Goal: Transaction & Acquisition: Purchase product/service

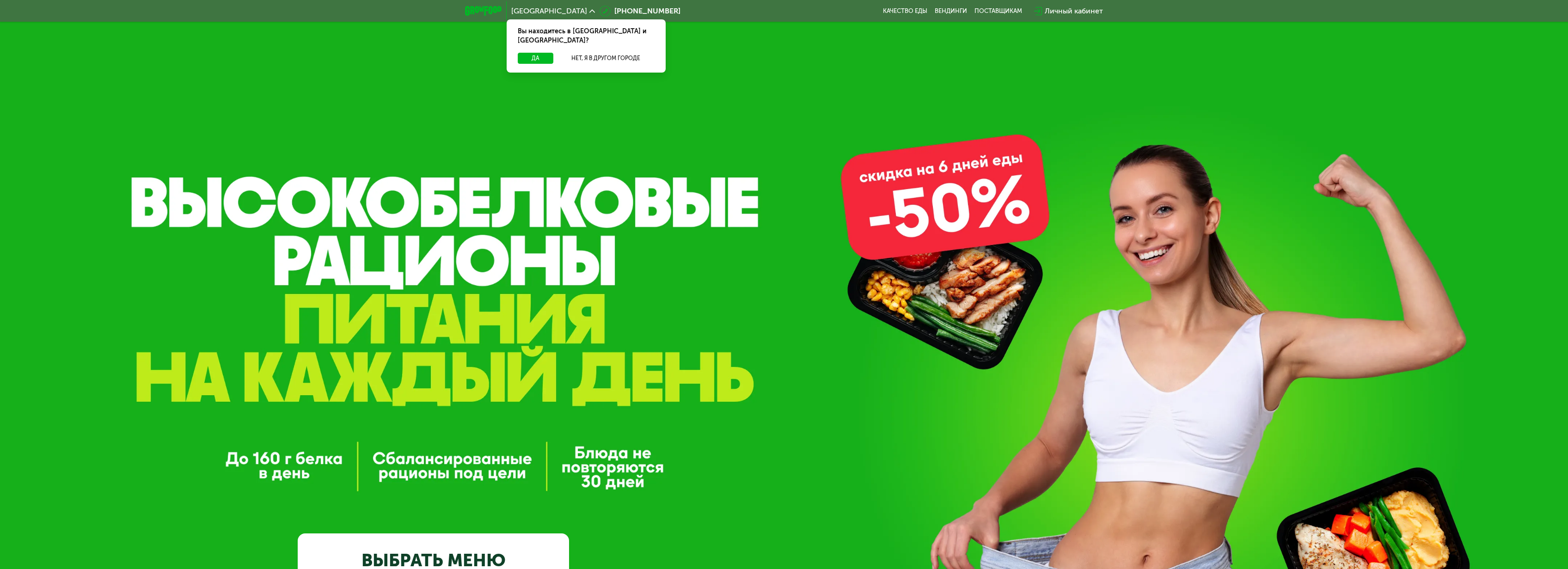
click at [964, 209] on div "GrowFood — доставка правильного питания ВЫБРАТЬ МЕНЮ" at bounding box center [784, 354] width 1568 height 708
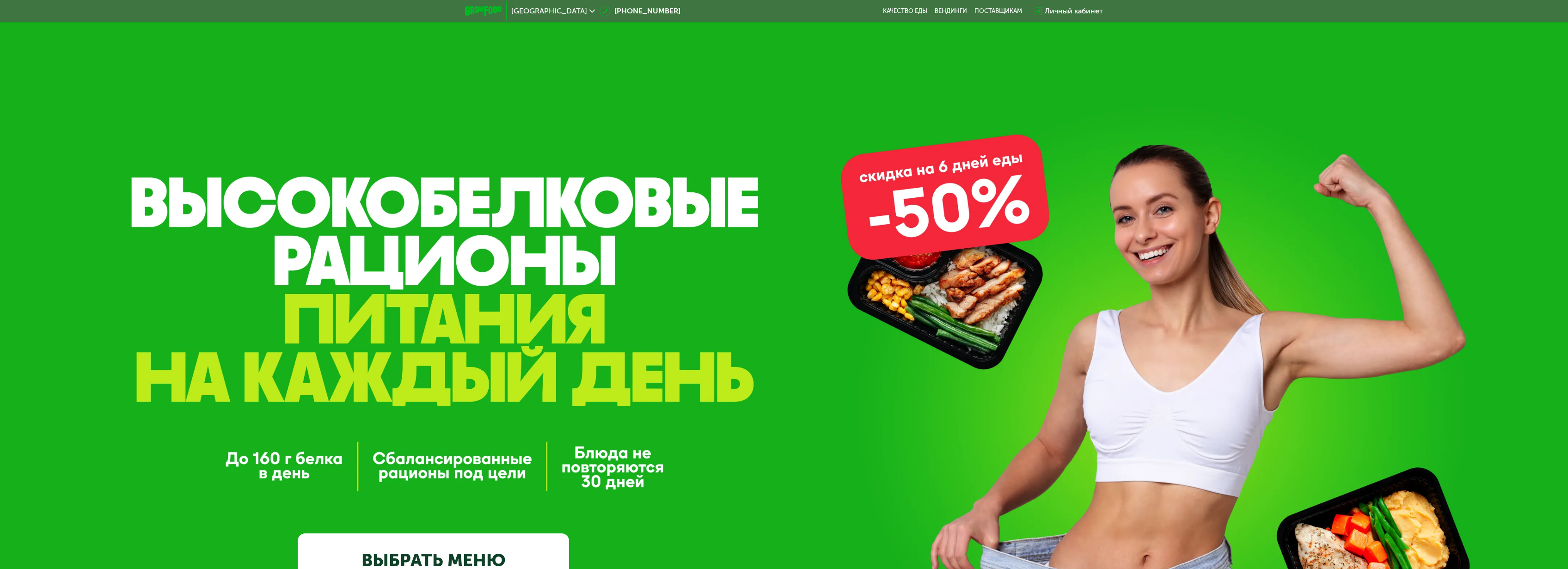
click at [1072, 7] on div "Личный кабинет" at bounding box center [1074, 11] width 58 height 11
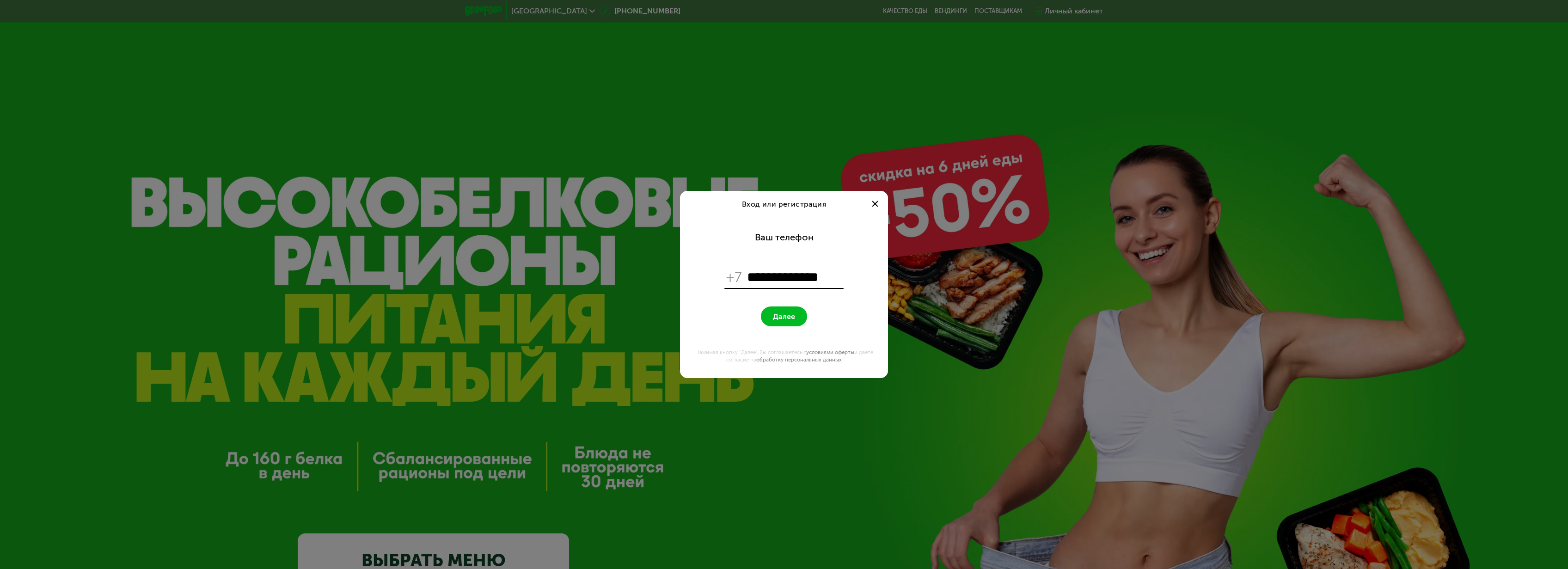
type input "**********"
click at [761, 307] on button "Далее" at bounding box center [784, 317] width 46 height 20
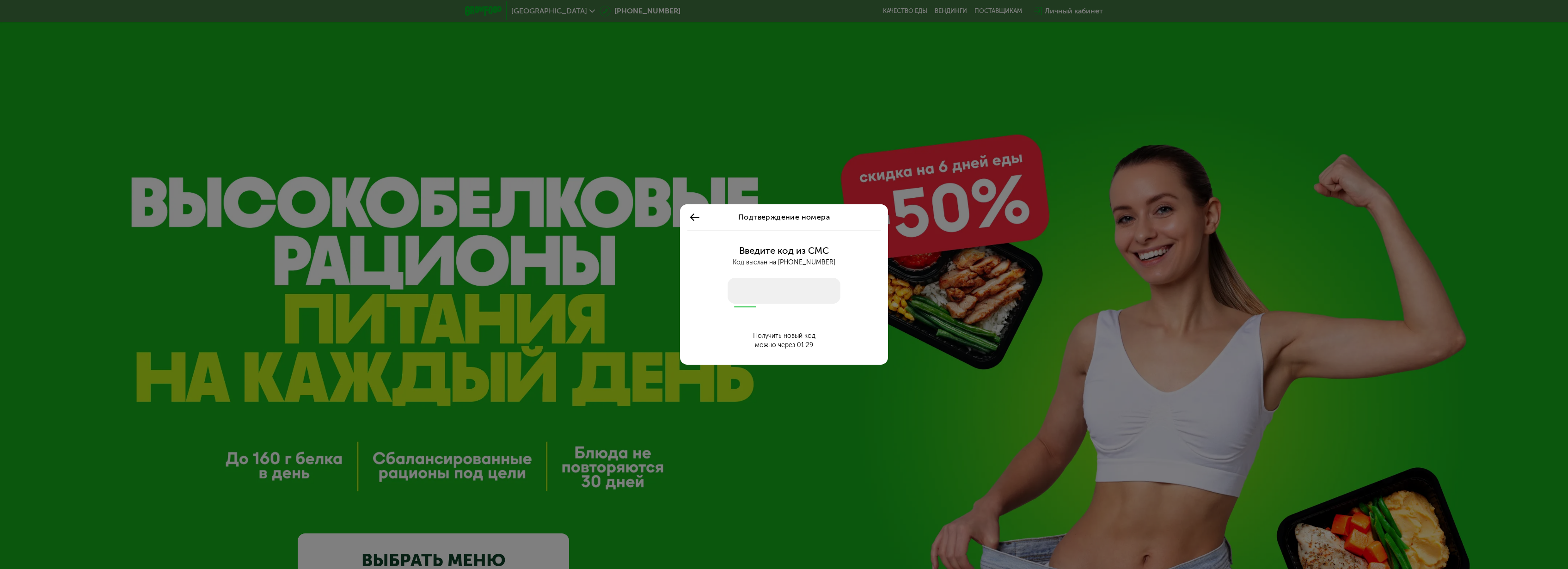
click at [787, 289] on input "number" at bounding box center [784, 291] width 113 height 26
click at [754, 288] on input "number" at bounding box center [784, 291] width 113 height 26
type input "****"
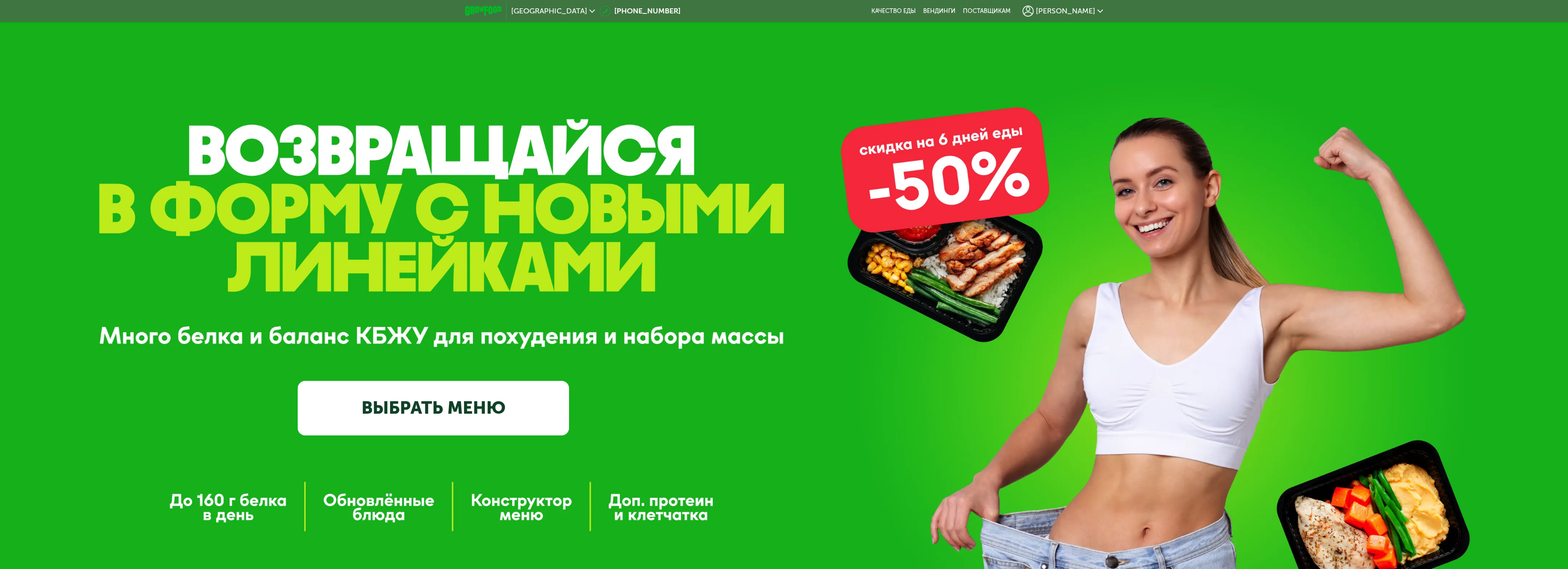
click at [441, 417] on link "ВЫБРАТЬ МЕНЮ" at bounding box center [433, 408] width 271 height 55
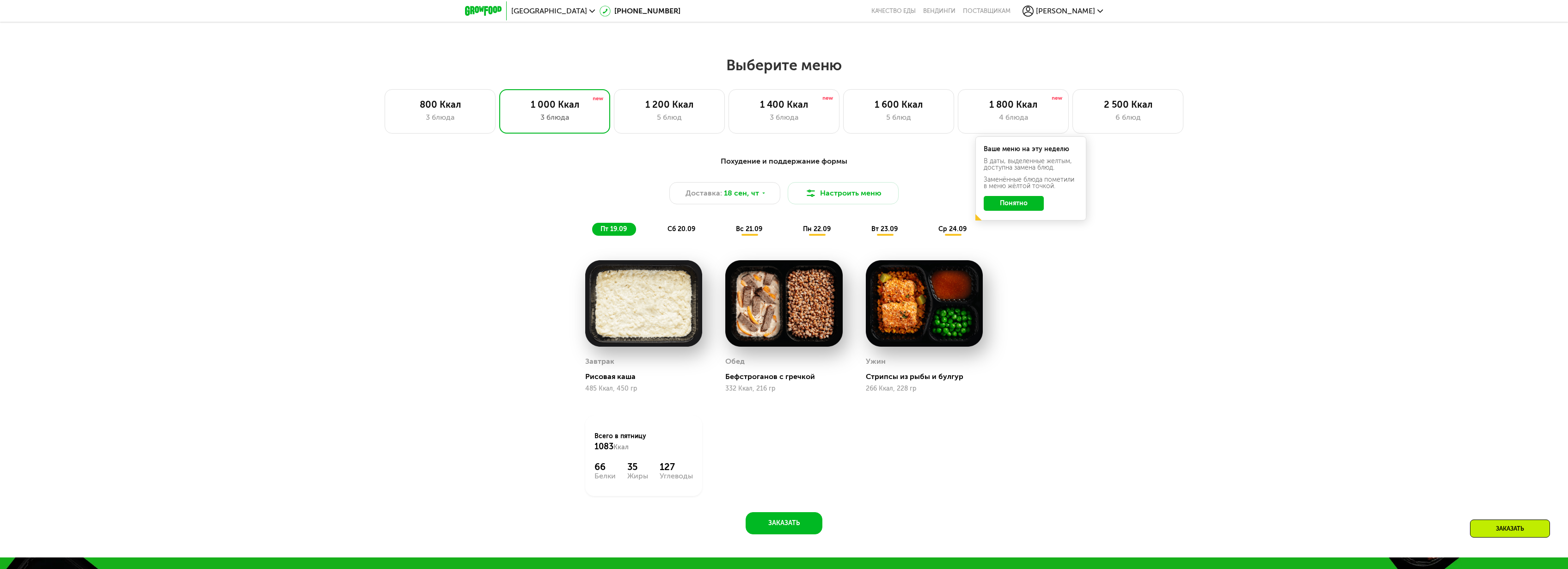
scroll to position [1236, 0]
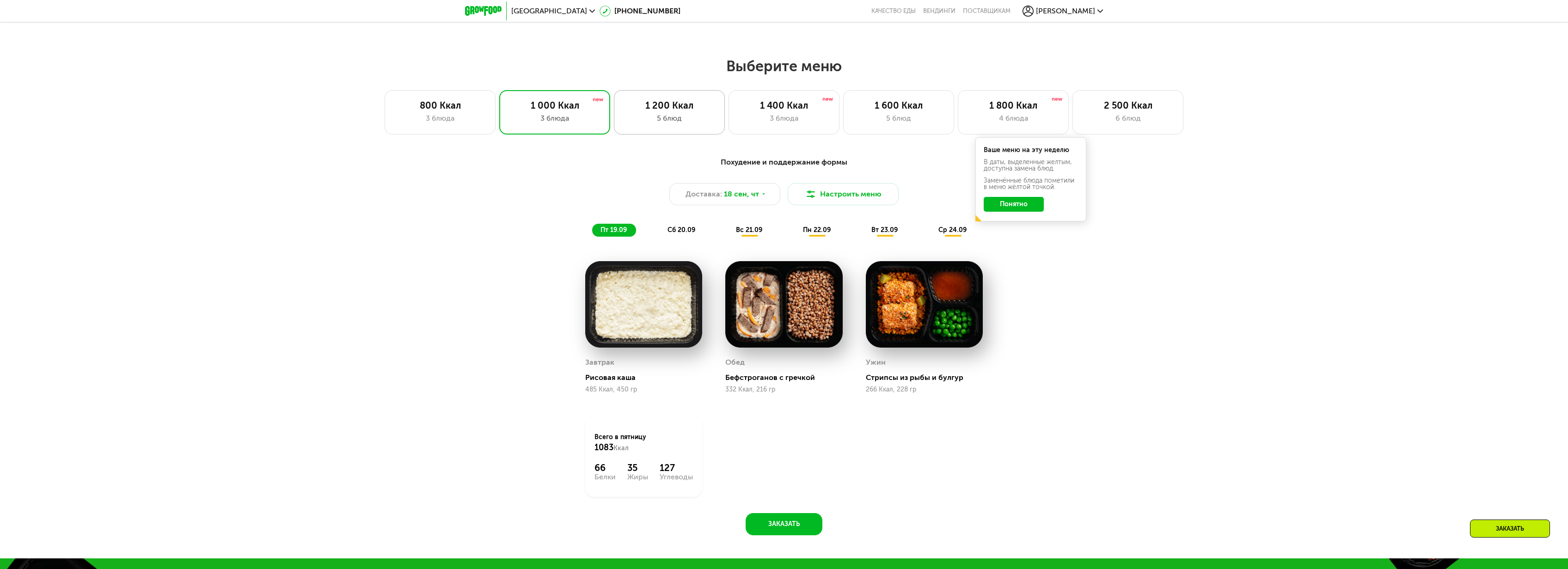
click at [673, 126] on div "1 200 Ккал 5 блюд" at bounding box center [669, 112] width 111 height 44
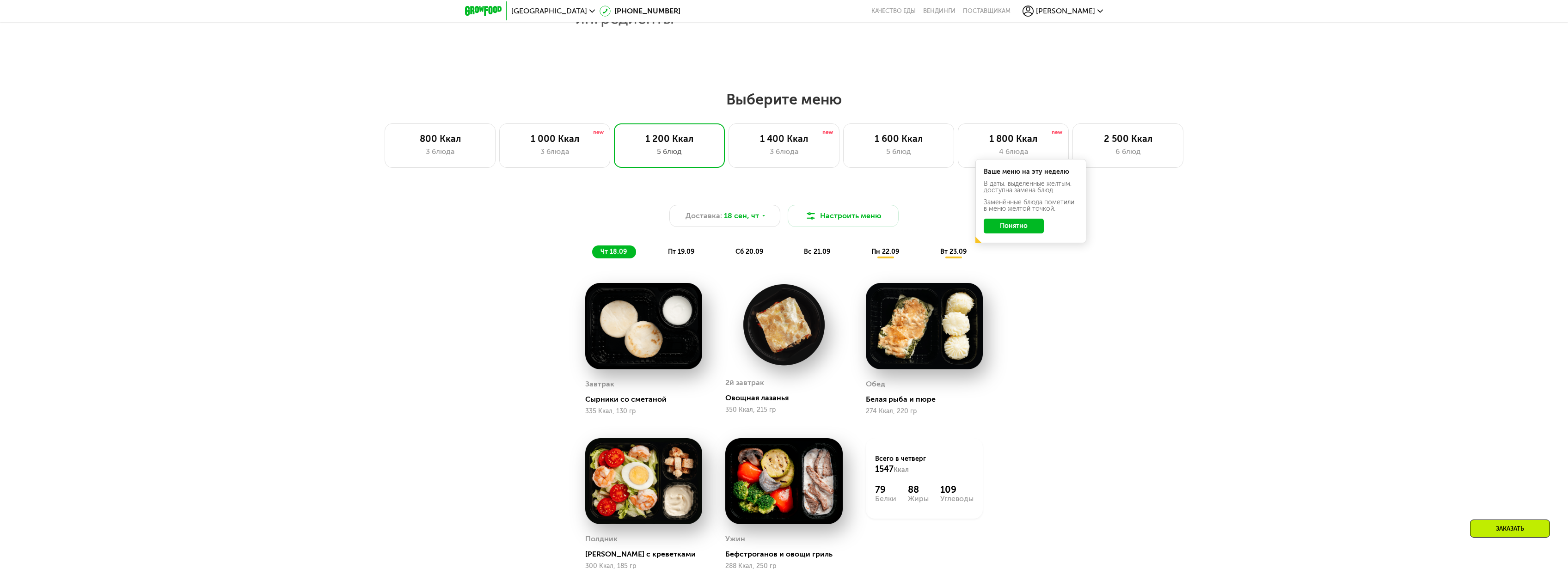
scroll to position [1203, 0]
click at [782, 157] on div "1 400 Ккал 3 блюда" at bounding box center [784, 145] width 111 height 44
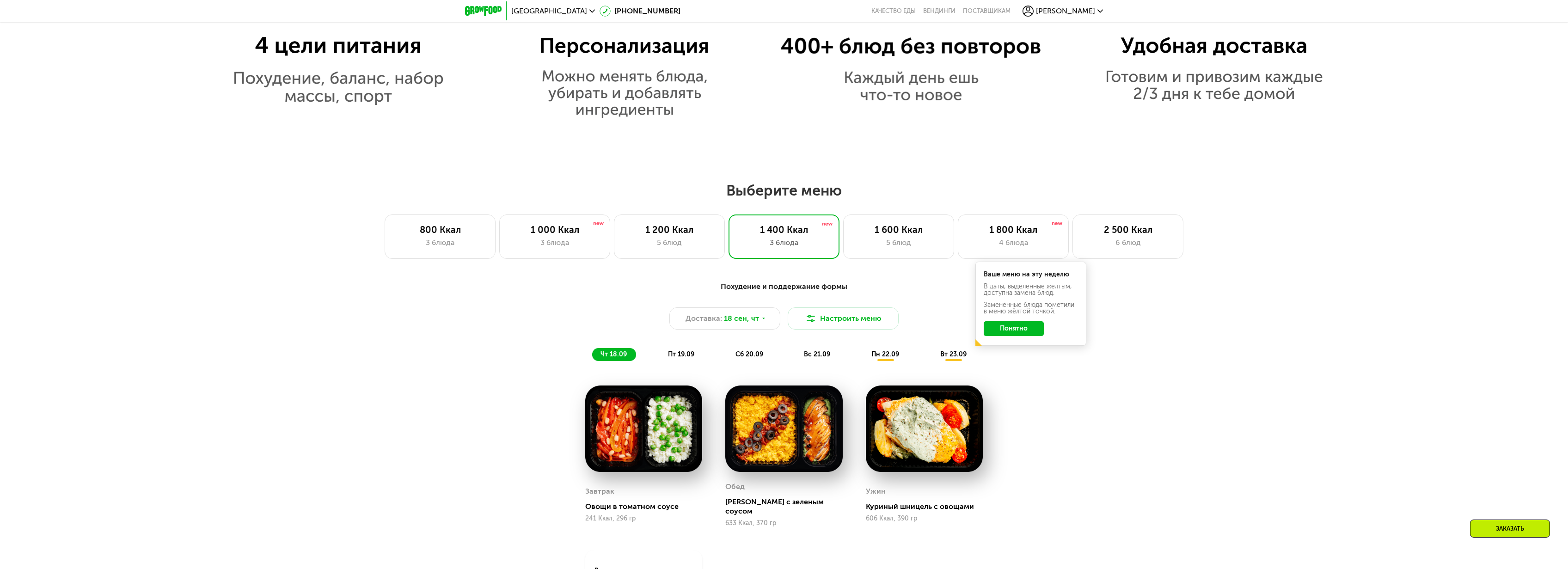
scroll to position [1112, 0]
click at [843, 315] on button "Настроить меню" at bounding box center [843, 318] width 111 height 22
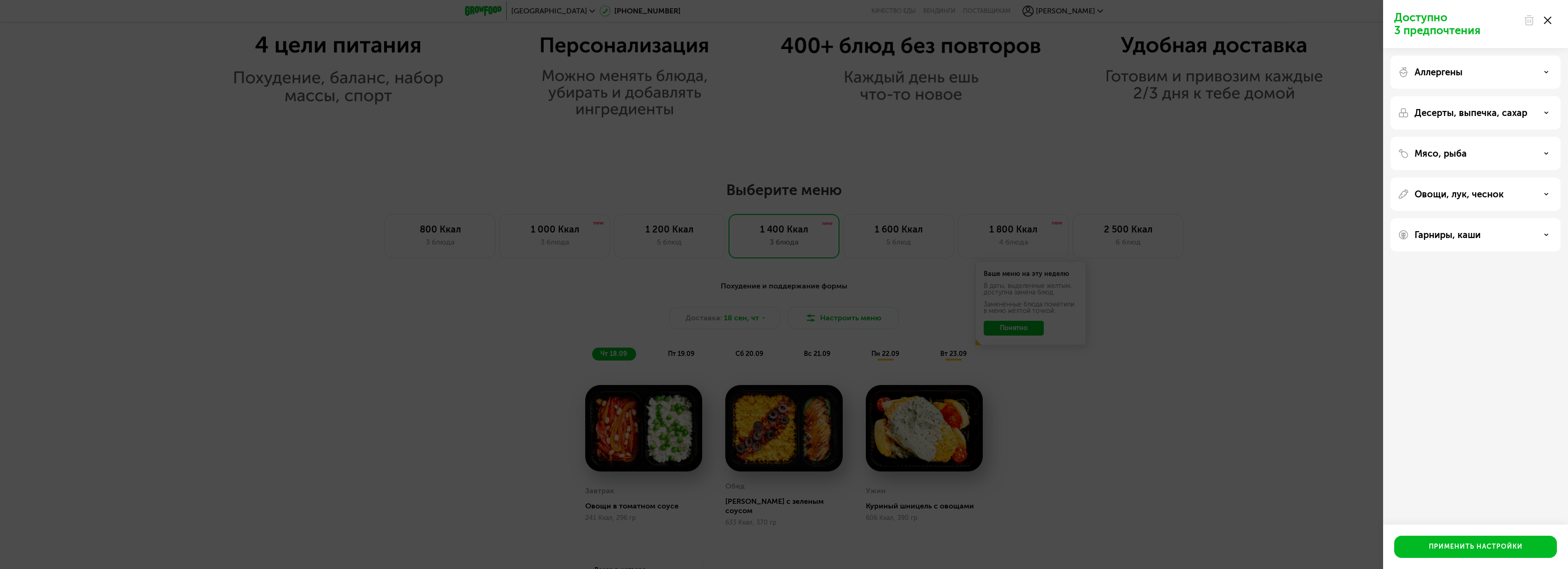
click at [1446, 153] on p "Мясо, рыба" at bounding box center [1441, 153] width 52 height 11
click at [1472, 312] on p "Овощи, лук, чеснок" at bounding box center [1459, 313] width 89 height 11
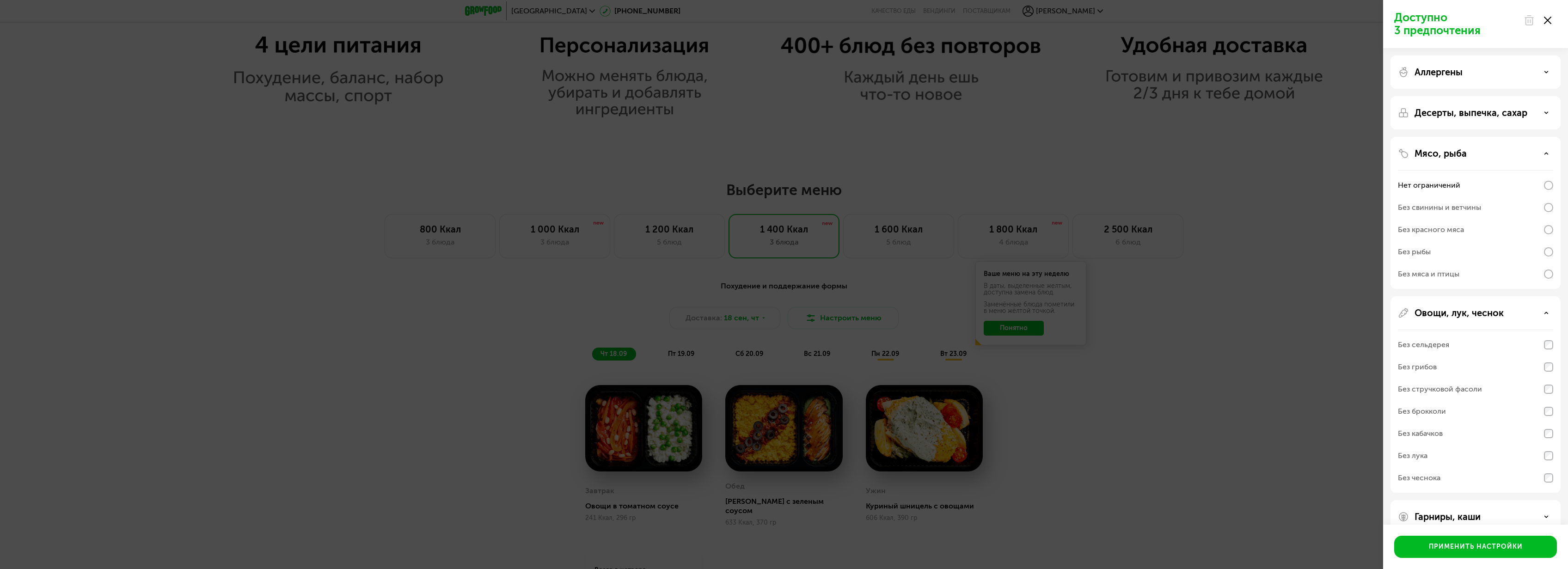
click at [1472, 312] on p "Овощи, лук, чеснок" at bounding box center [1459, 313] width 89 height 11
click at [1492, 121] on div "Десерты, выпечка, сахар" at bounding box center [1476, 113] width 170 height 33
click at [1317, 284] on div "Доступно 3 предпочтения Аллергены Десерты, выпечка, сахар Мясо, рыба Нет ограни…" at bounding box center [784, 284] width 1568 height 569
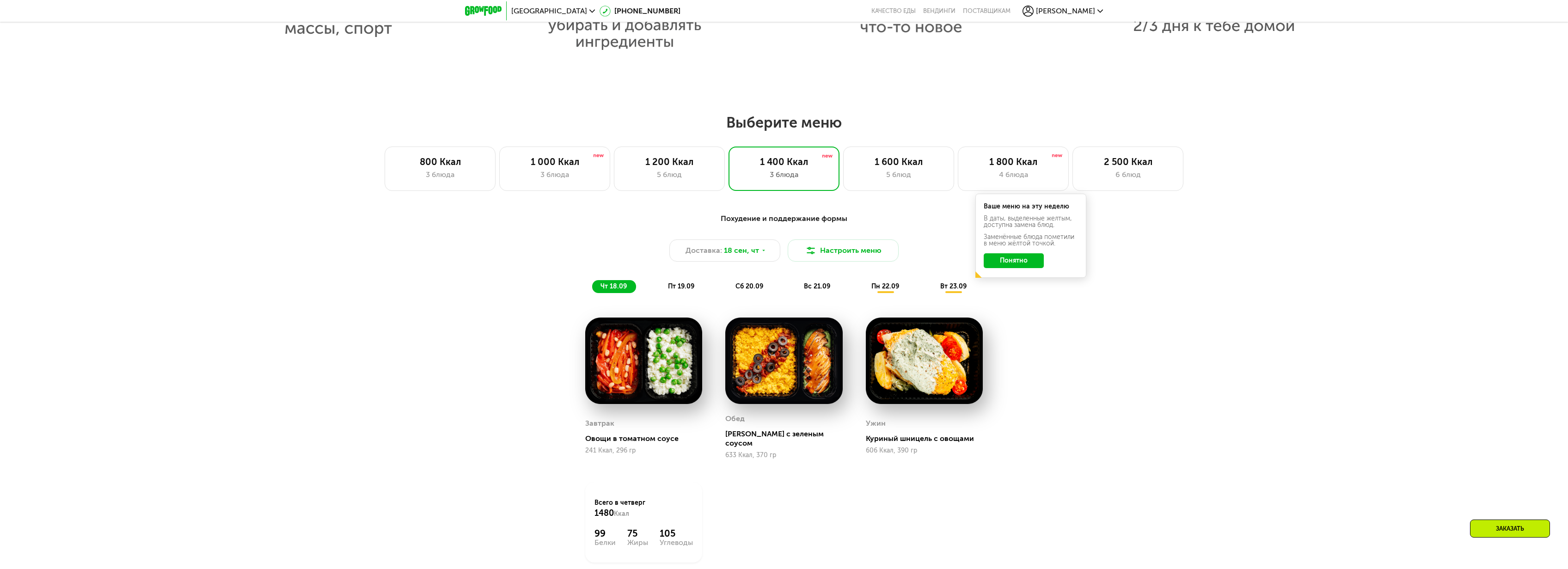
scroll to position [1181, 0]
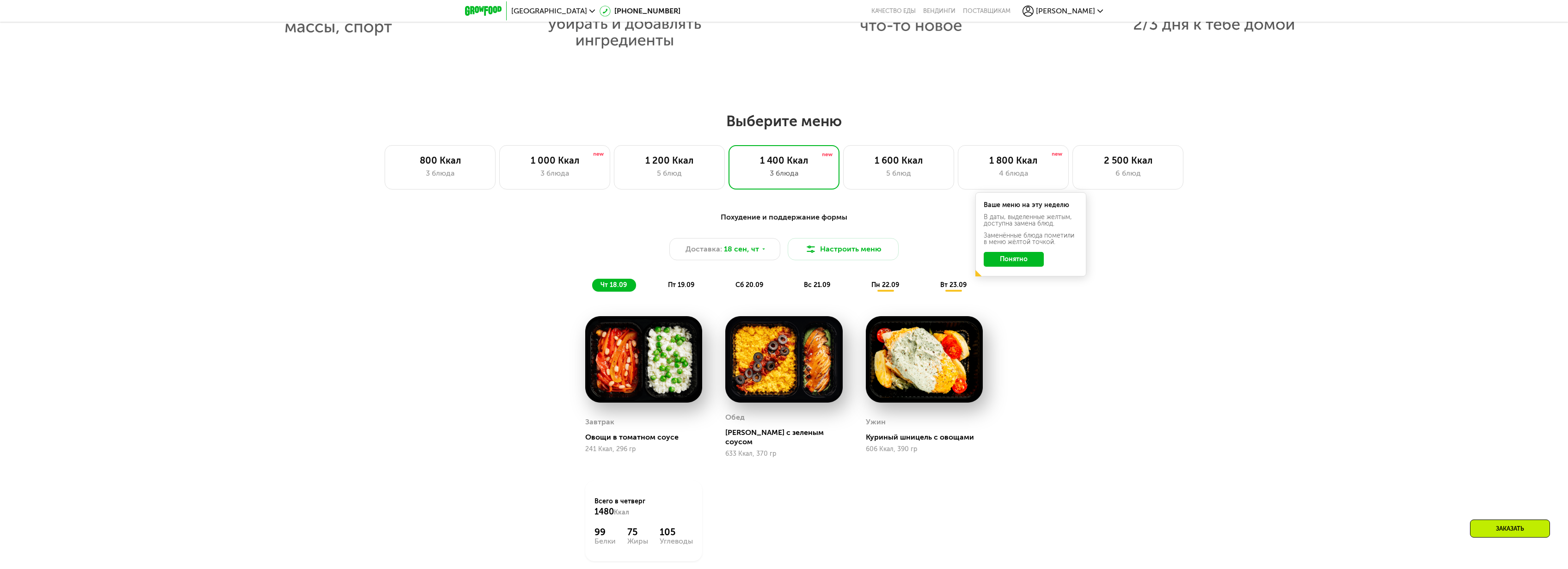
click at [1030, 264] on button "Понятно" at bounding box center [1014, 259] width 60 height 15
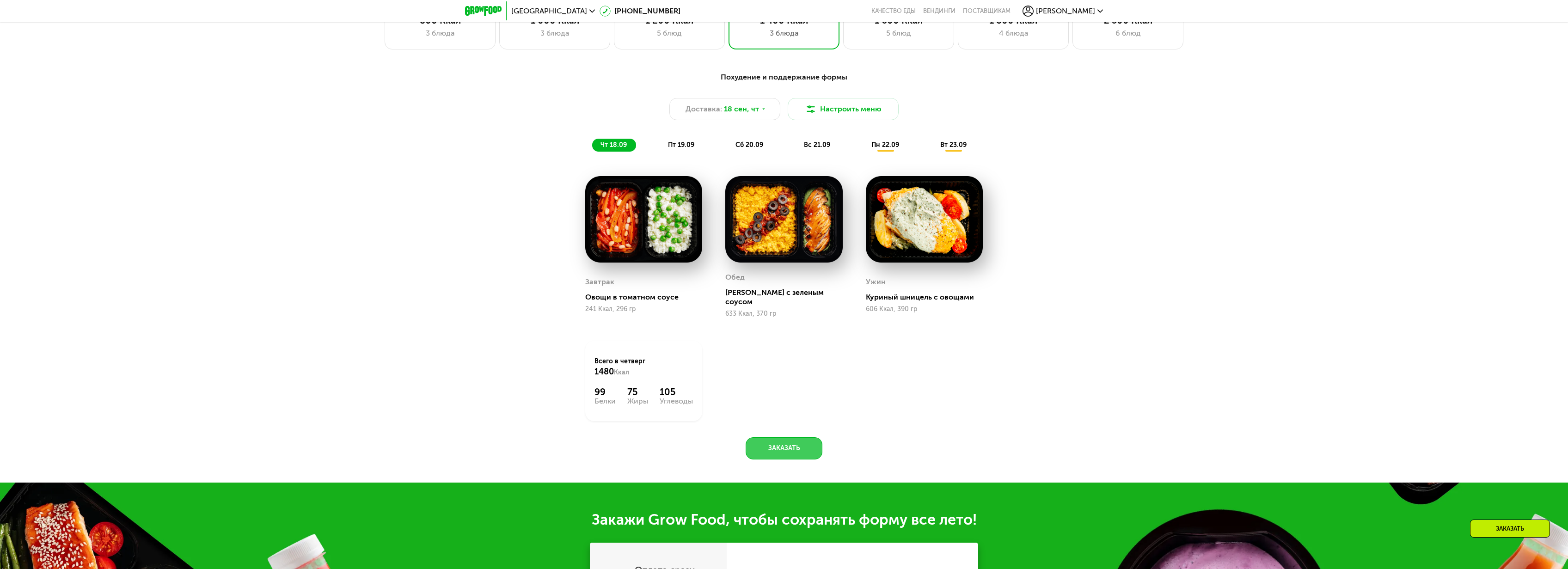
click at [787, 441] on button "Заказать" at bounding box center [784, 448] width 77 height 22
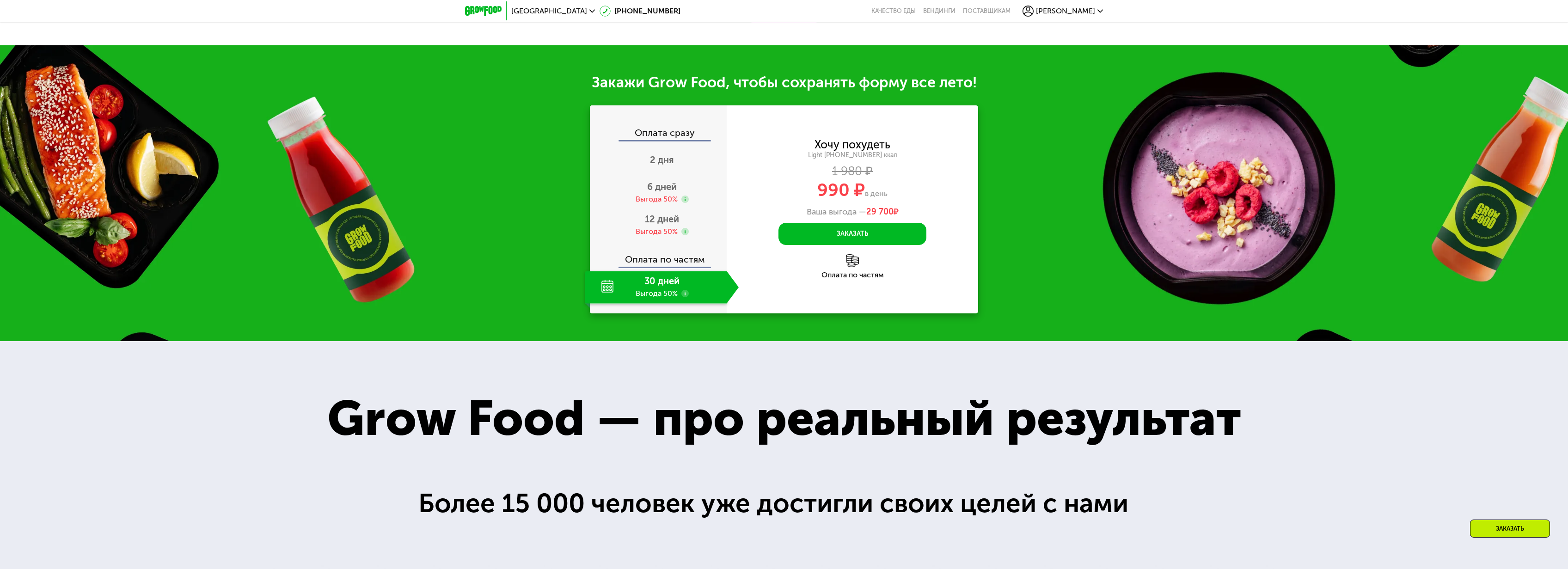
scroll to position [1794, 0]
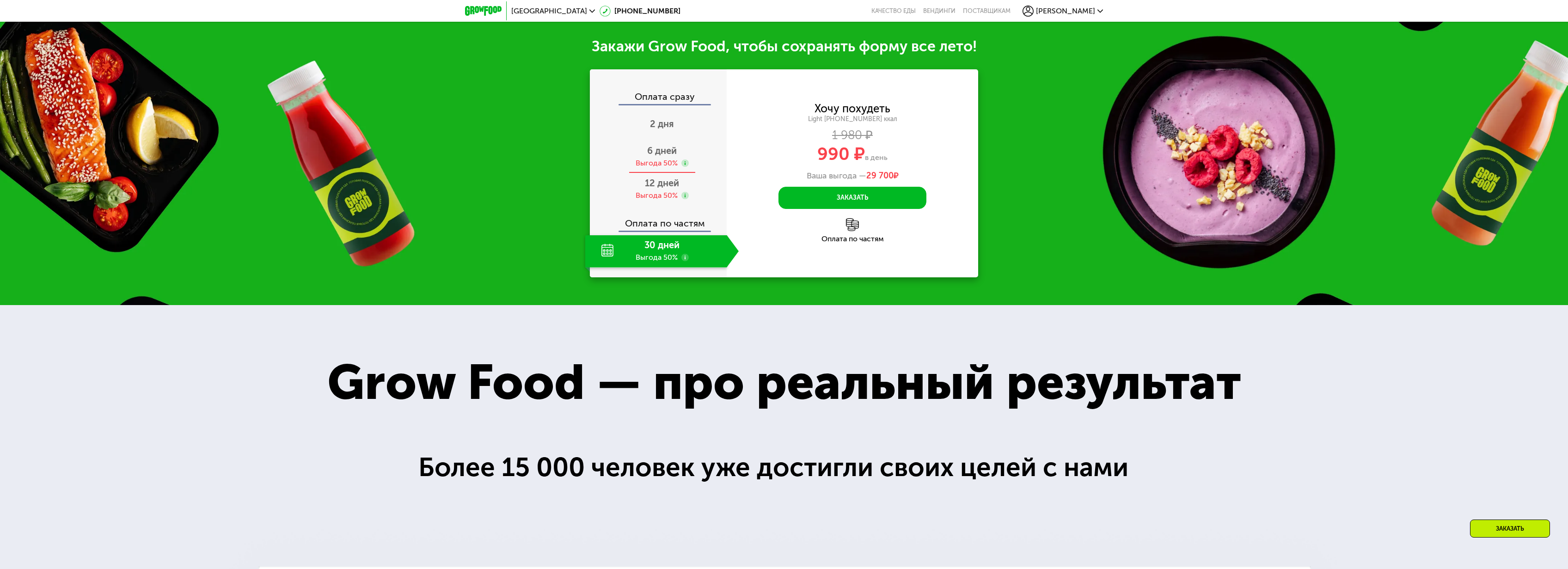
click at [685, 159] on use at bounding box center [685, 163] width 7 height 7
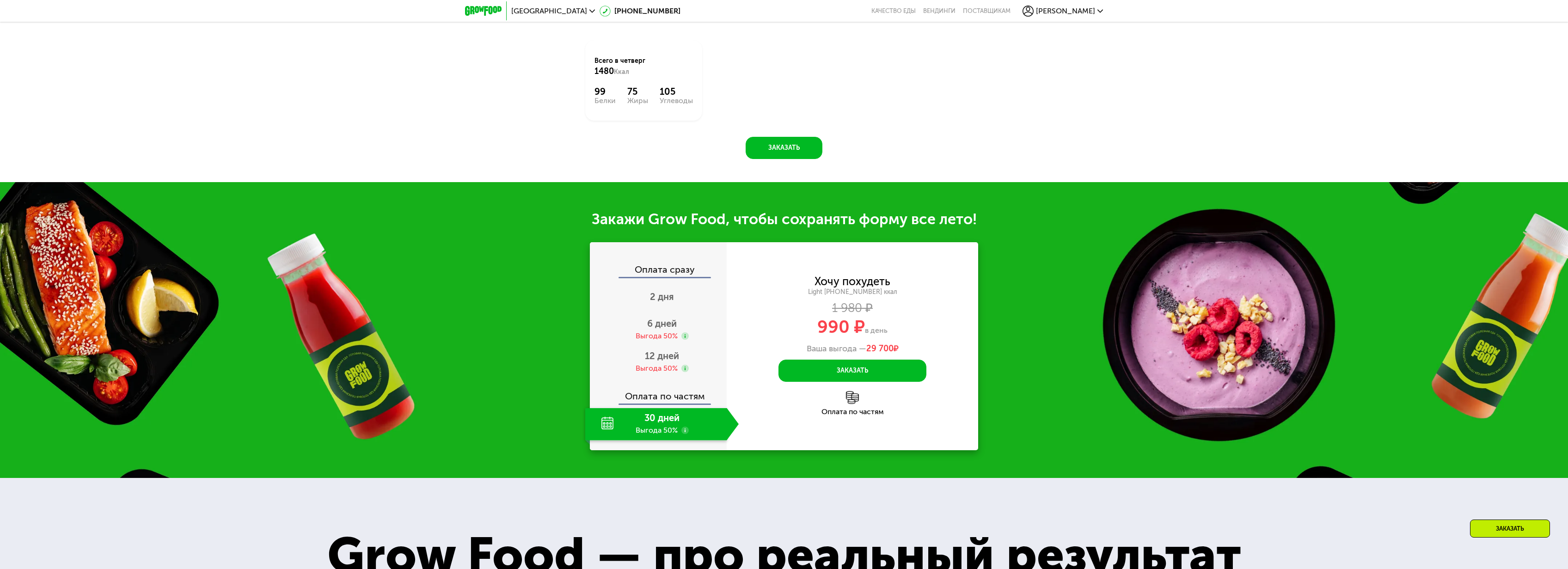
scroll to position [1589, 0]
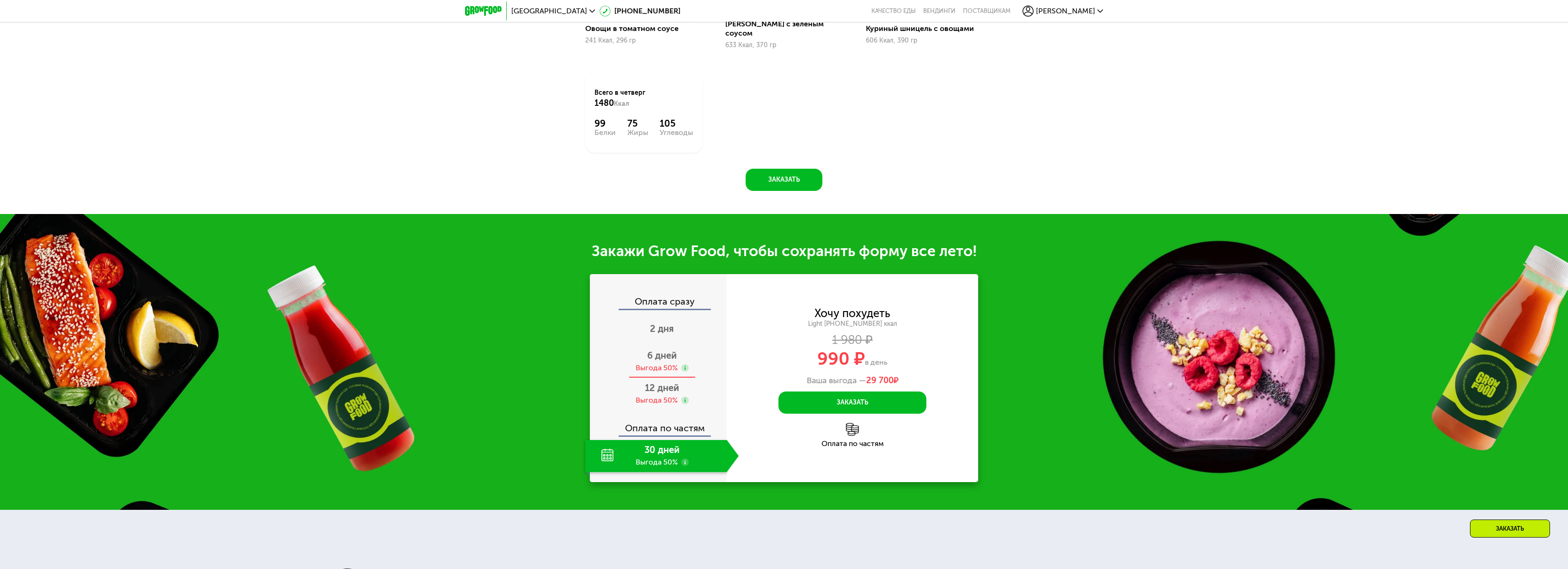
click at [670, 350] on span "6 дней" at bounding box center [662, 355] width 30 height 11
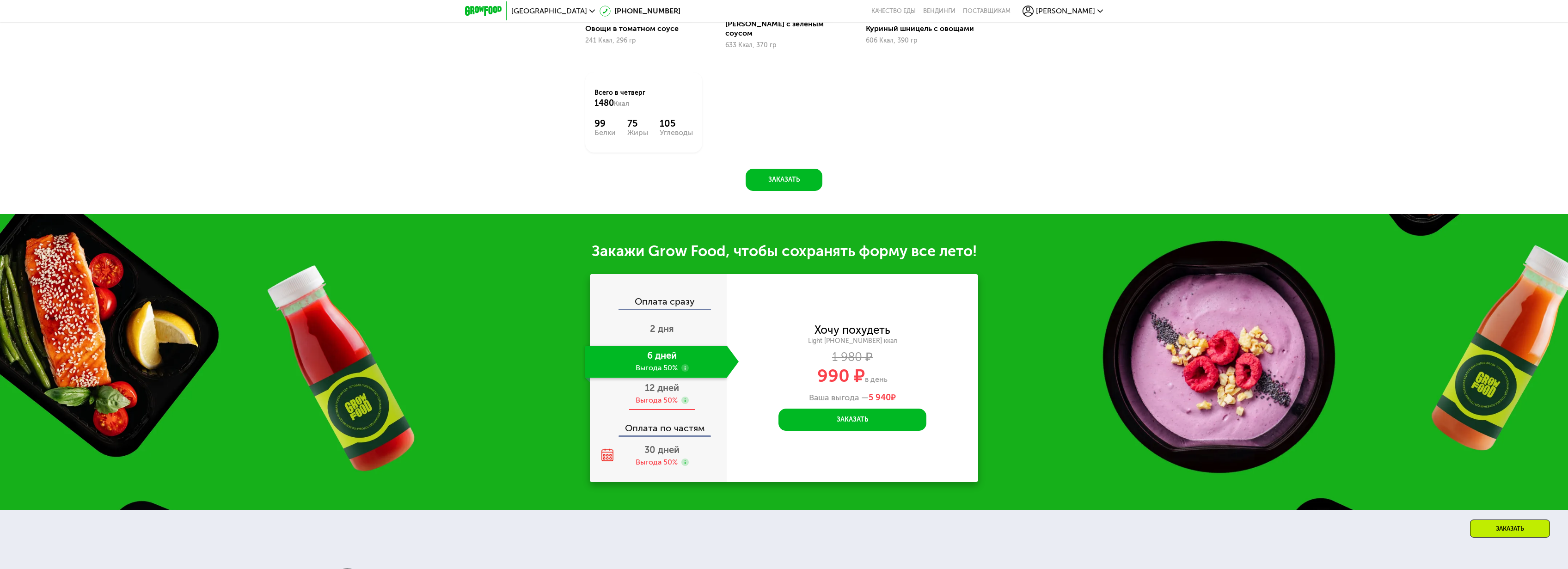
click at [663, 382] on span "12 дней" at bounding box center [662, 388] width 34 height 11
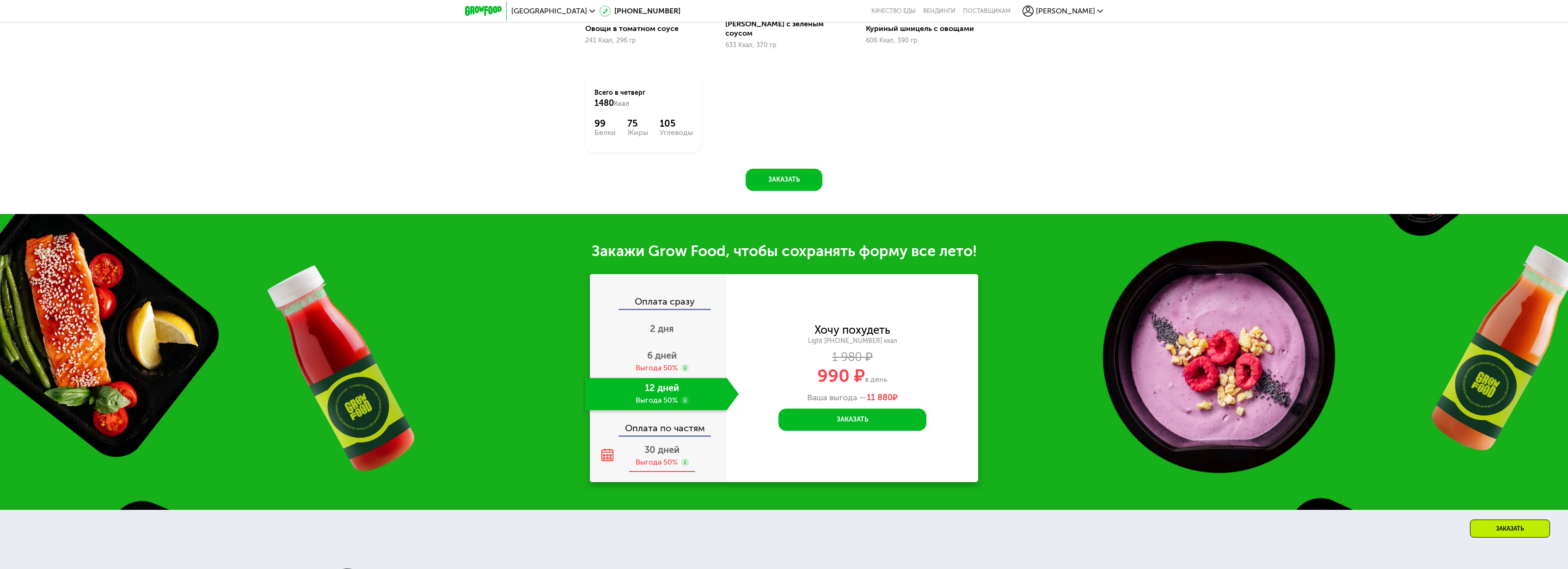
click at [662, 445] on span "30 дней" at bounding box center [662, 450] width 35 height 11
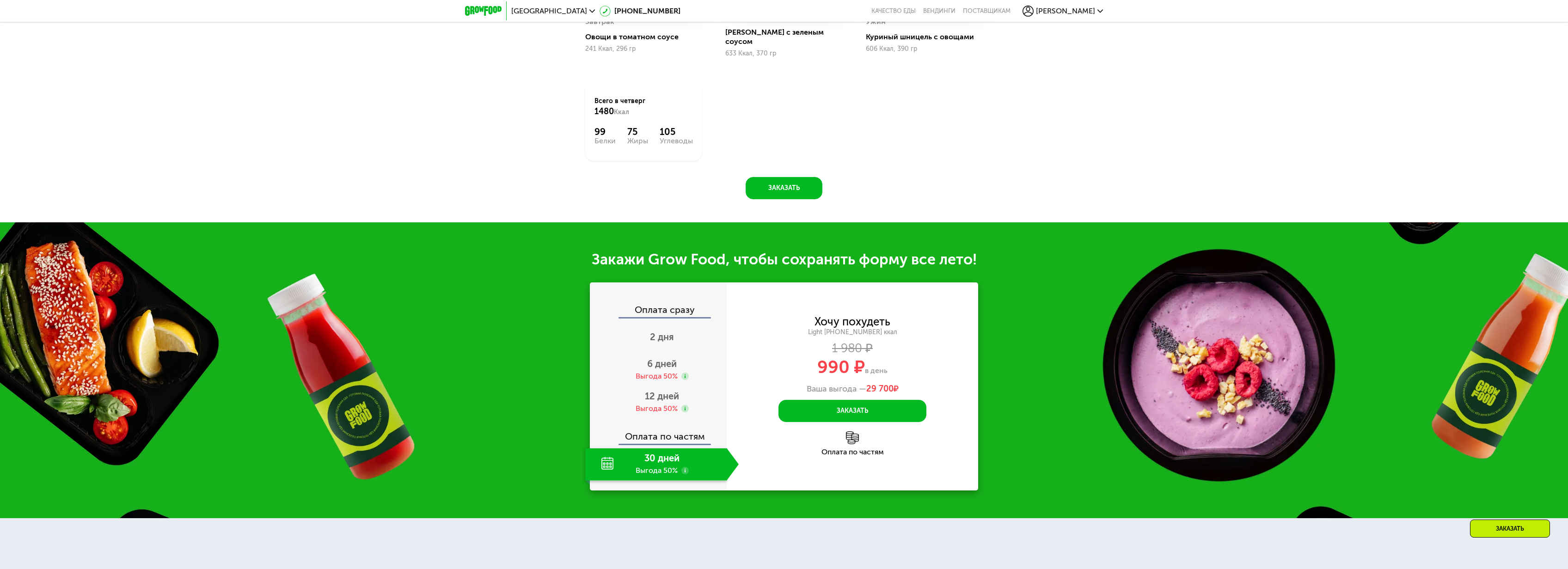
scroll to position [1582, 0]
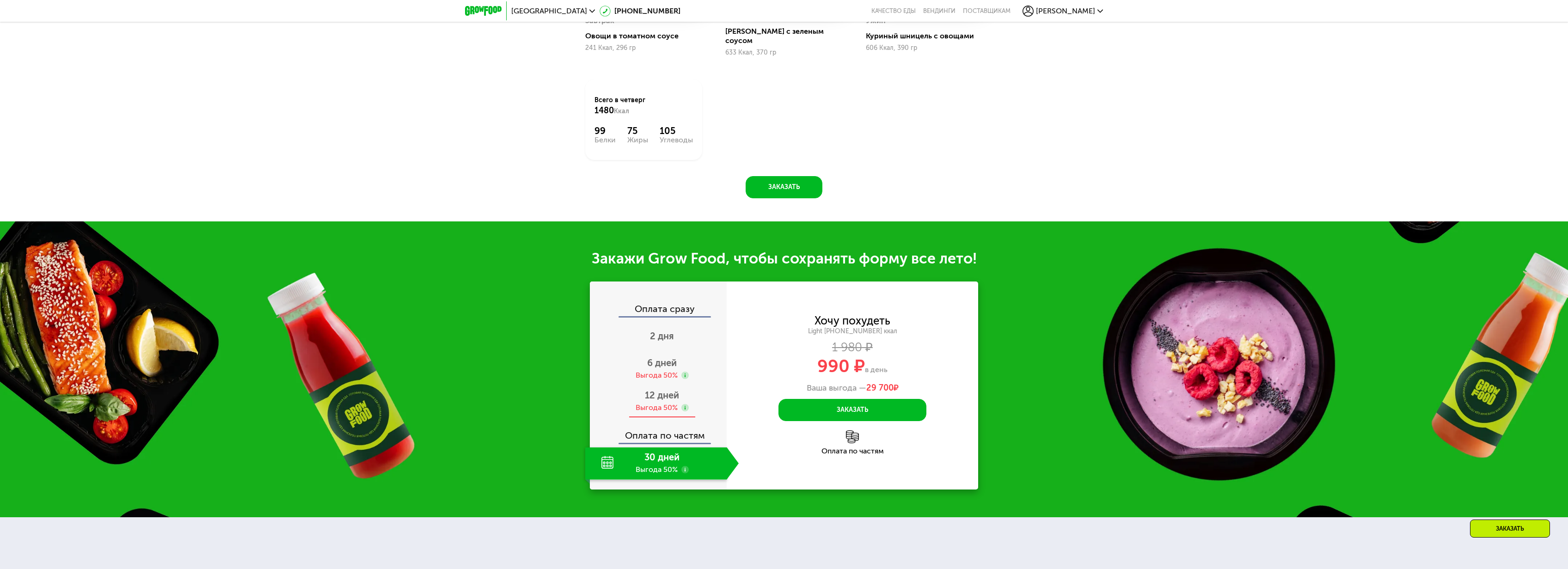
click at [669, 390] on span "12 дней" at bounding box center [662, 395] width 34 height 11
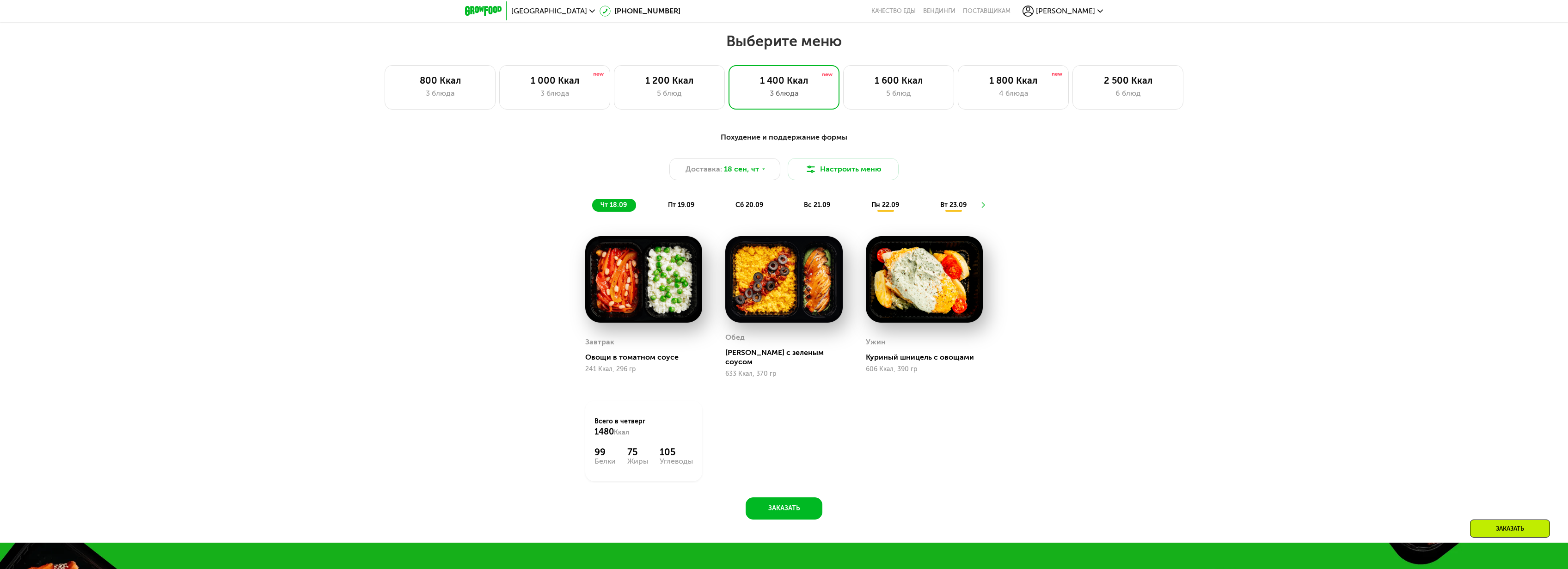
scroll to position [1257, 0]
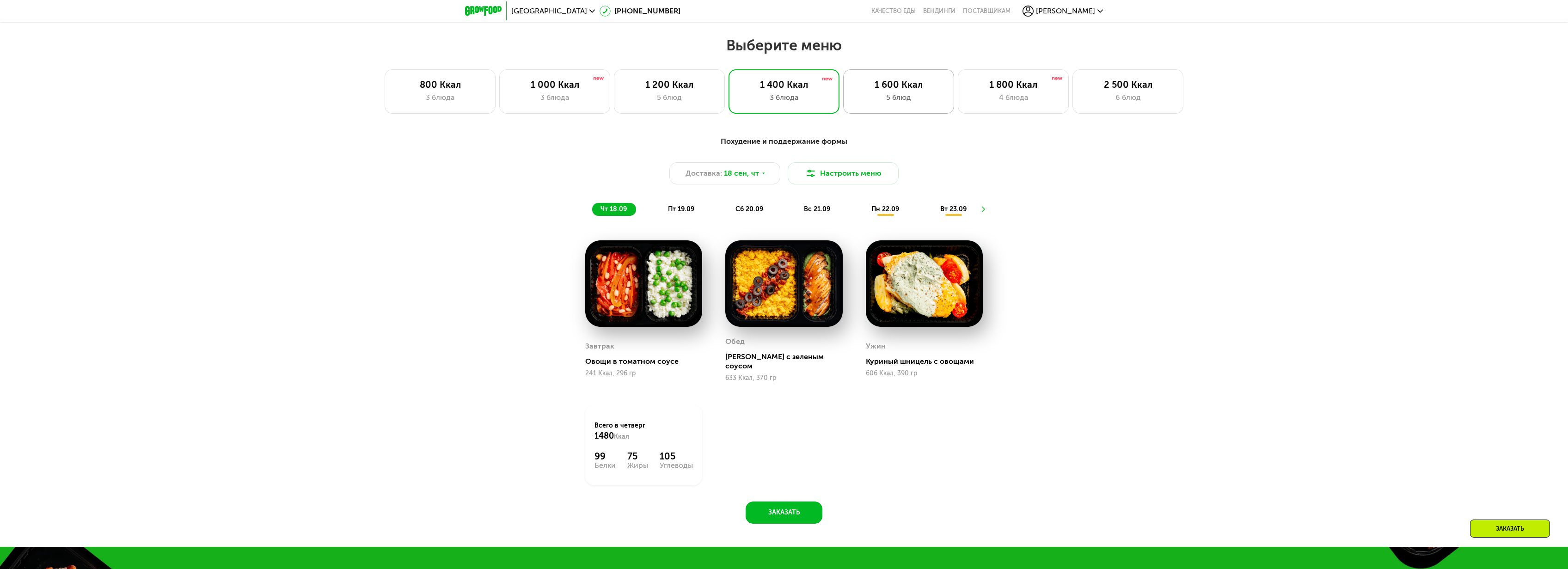
click at [873, 83] on div "1 600 Ккал" at bounding box center [898, 84] width 92 height 11
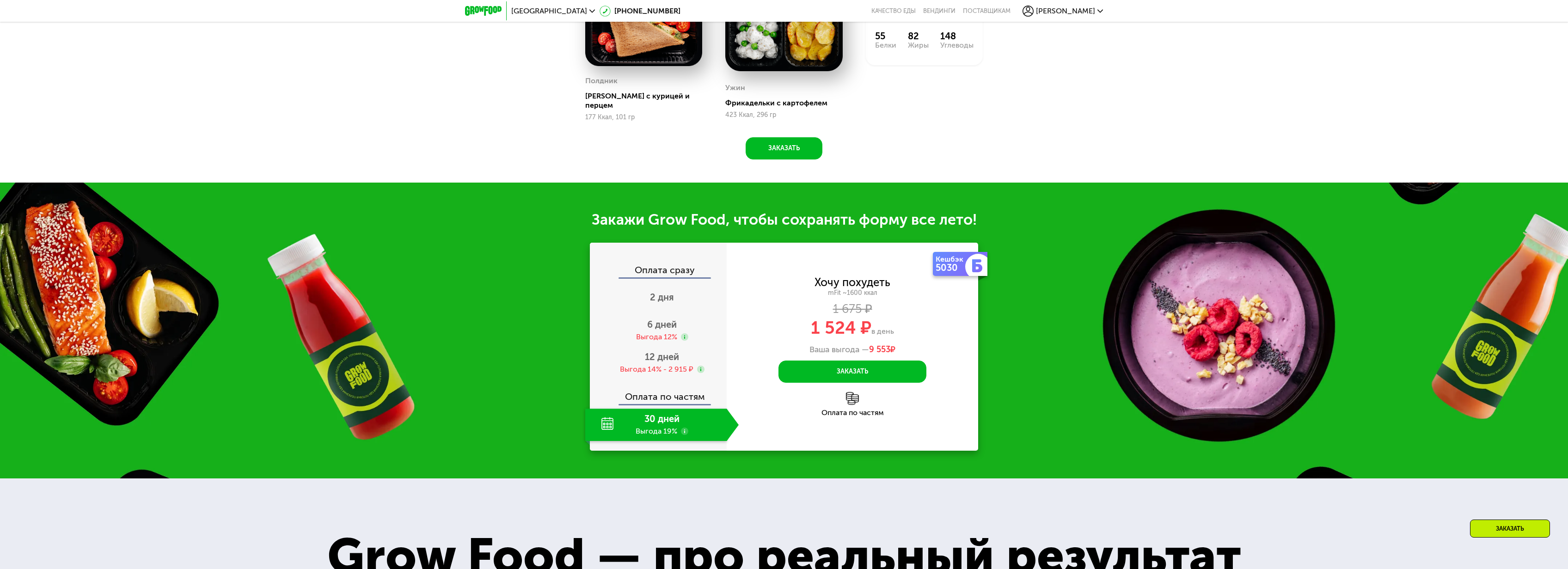
scroll to position [1576, 0]
click at [977, 272] on img at bounding box center [977, 265] width 13 height 13
click at [885, 354] on span "9 553" at bounding box center [880, 349] width 22 height 10
click at [687, 374] on div "Выгода 14% - 2 915 ₽" at bounding box center [656, 369] width 73 height 10
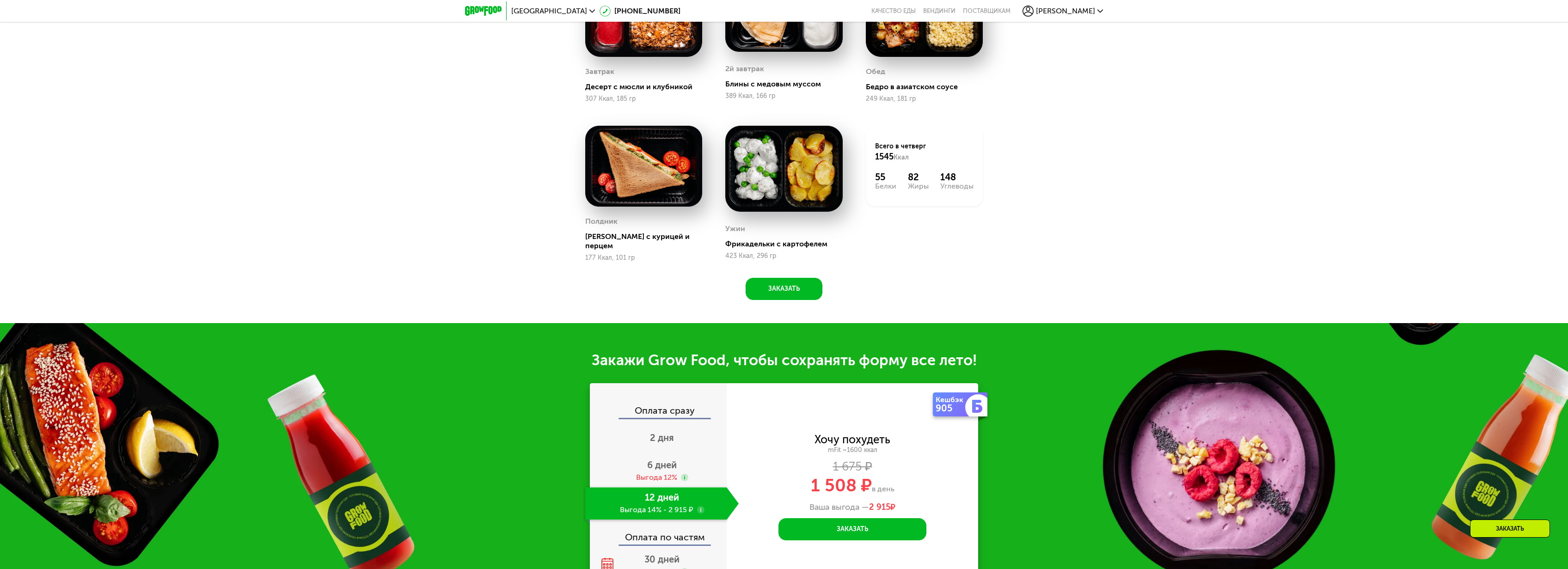
scroll to position [1546, 0]
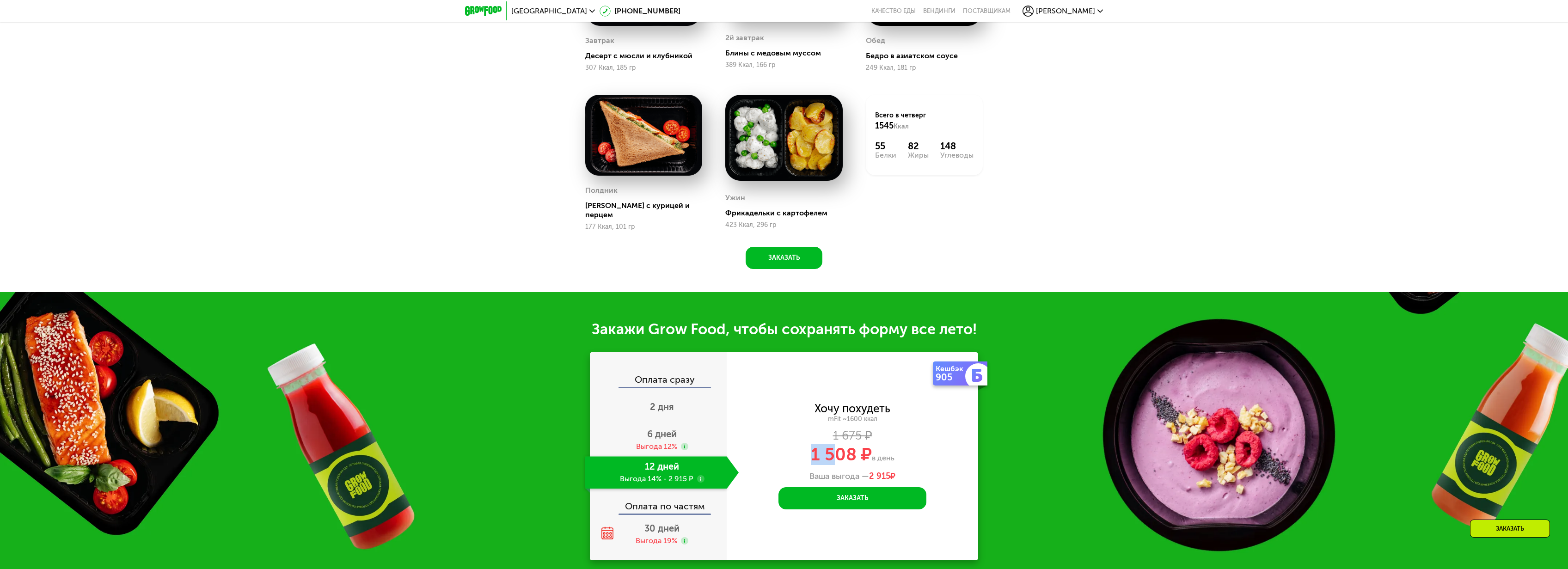
drag, startPoint x: 810, startPoint y: 452, endPoint x: 840, endPoint y: 452, distance: 30.0
click at [840, 452] on span "1 508 ₽" at bounding box center [841, 454] width 61 height 22
click at [850, 461] on div "Хочу похудеть mFit ~1600 ккал 1 675 ₽ 1 508 ₽ в день Ваша выгода — 2 915 ₽" at bounding box center [852, 443] width 251 height 78
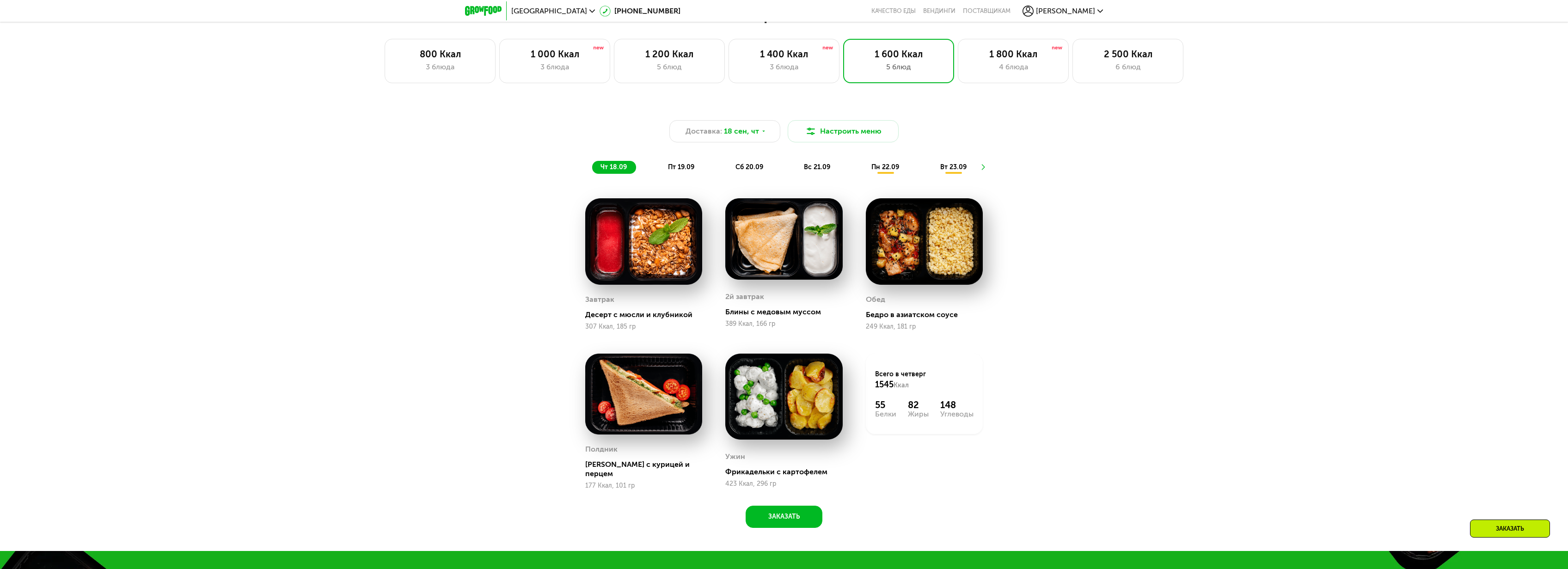
scroll to position [1287, 0]
click at [678, 169] on span "пт 19.09" at bounding box center [681, 167] width 26 height 8
